Goal: Check status: Check status

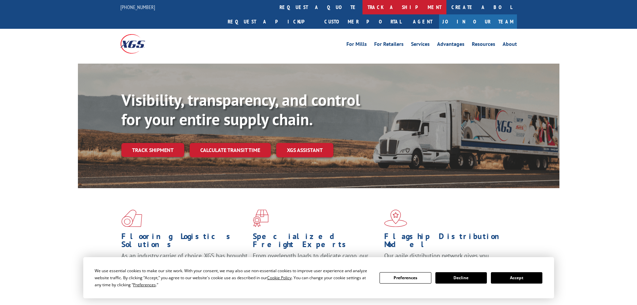
click at [363, 9] on link "track a shipment" at bounding box center [405, 7] width 84 height 14
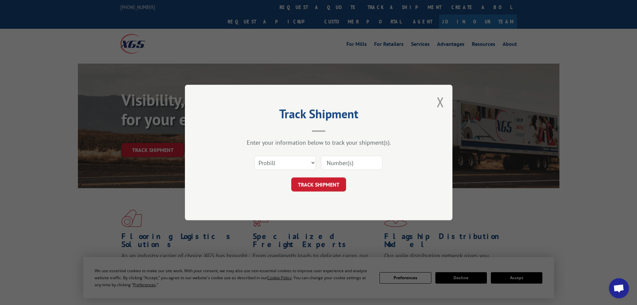
click at [338, 167] on input at bounding box center [352, 163] width 62 height 14
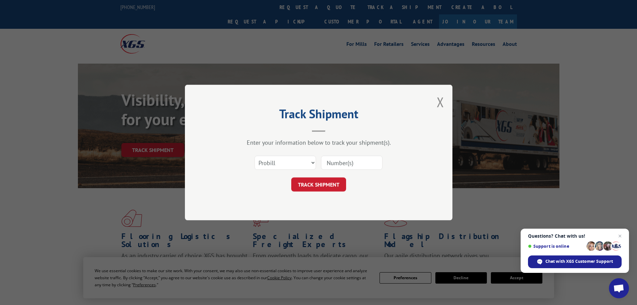
paste input "5499607"
type input "5499607"
click at [295, 163] on select "Select category... Probill BOL PO" at bounding box center [286, 163] width 62 height 14
select select "bol"
click at [255, 156] on select "Select category... Probill BOL PO" at bounding box center [286, 163] width 62 height 14
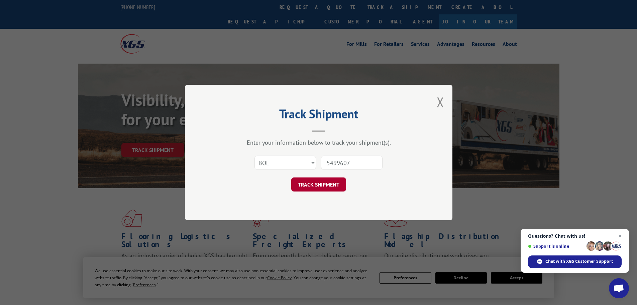
click at [329, 185] on button "TRACK SHIPMENT" at bounding box center [318, 184] width 55 height 14
